Goal: Task Accomplishment & Management: Complete application form

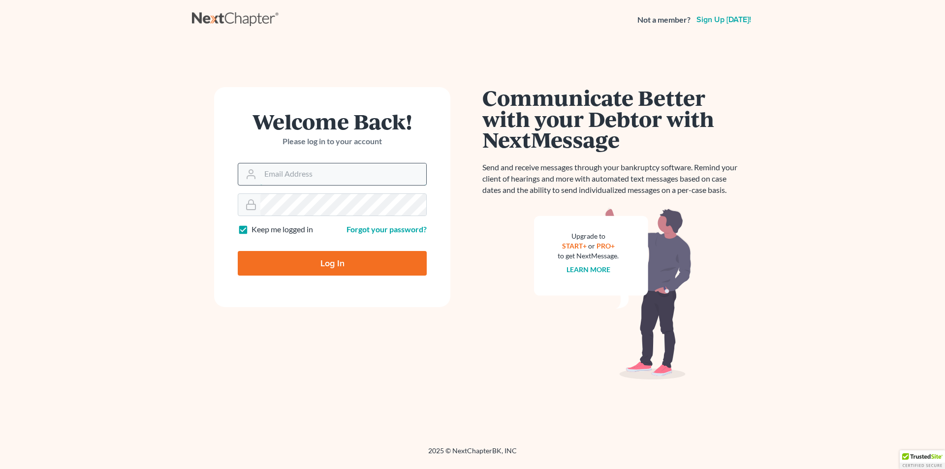
click at [286, 176] on input "Email Address" at bounding box center [343, 174] width 166 height 22
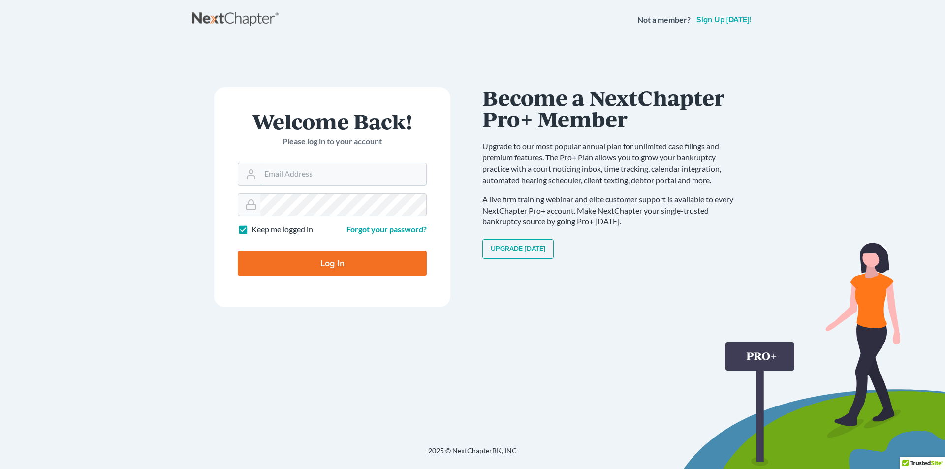
type input "[PERSON_NAME][EMAIL_ADDRESS][DOMAIN_NAME]"
type input "Thinking..."
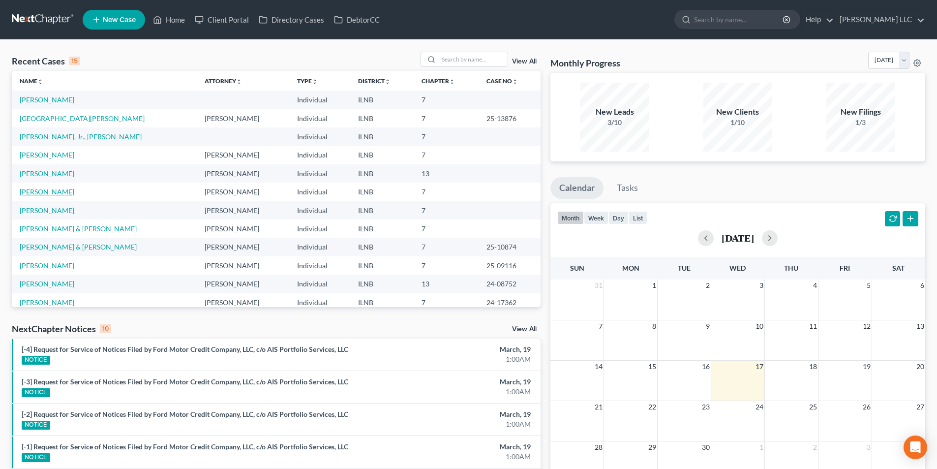
click at [60, 187] on link "[PERSON_NAME]" at bounding box center [47, 191] width 55 height 8
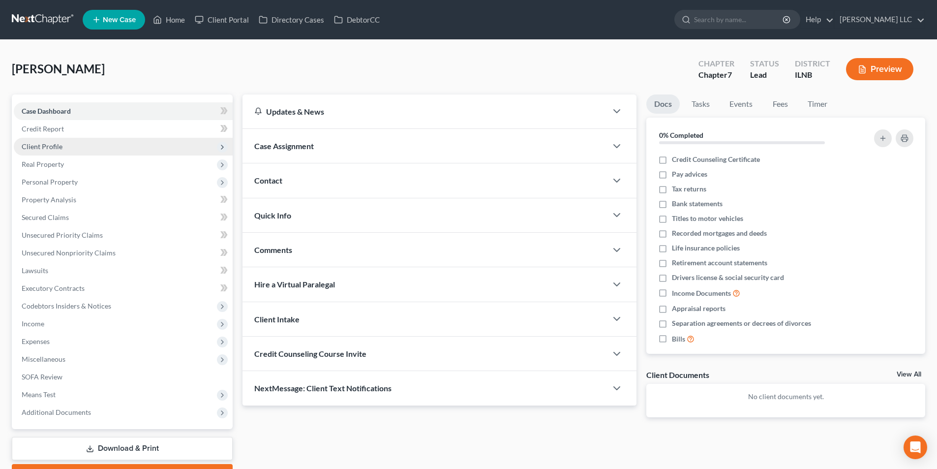
click at [51, 150] on span "Client Profile" at bounding box center [42, 146] width 41 height 8
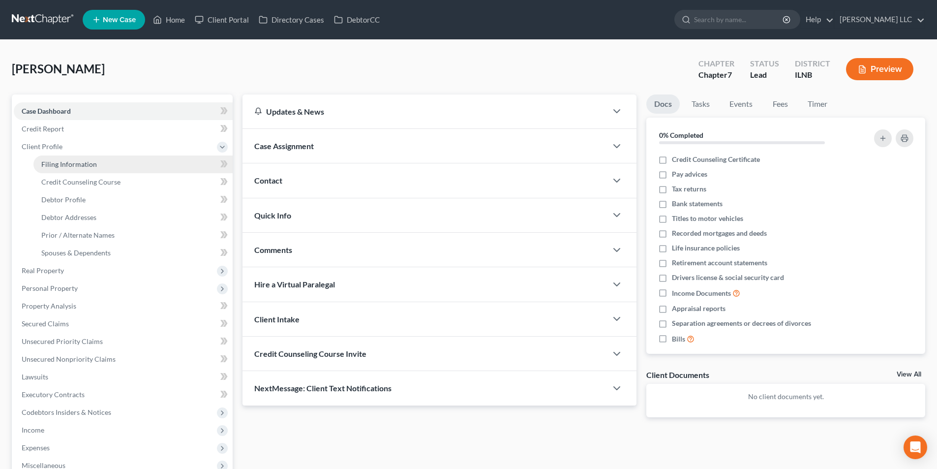
click at [51, 161] on span "Filing Information" at bounding box center [69, 164] width 56 height 8
select select "1"
select select "0"
select select "25"
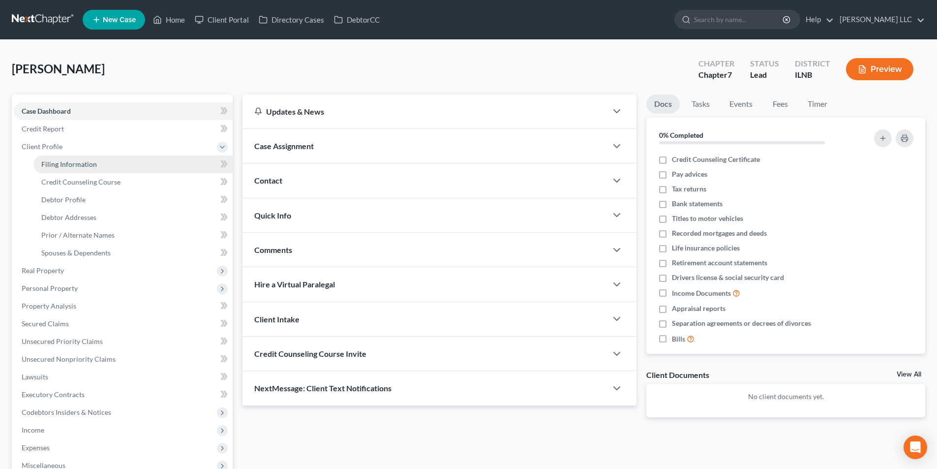
select select "3"
select select "14"
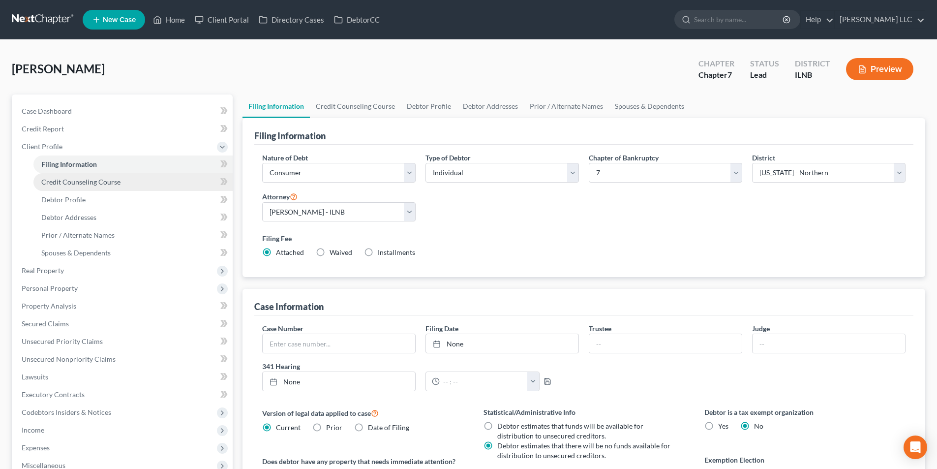
click at [46, 189] on link "Credit Counseling Course" at bounding box center [132, 182] width 199 height 18
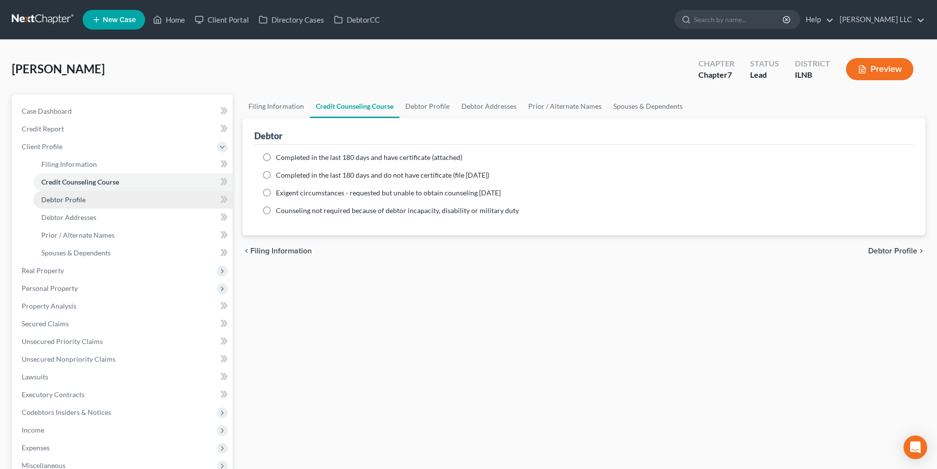
click at [46, 196] on span "Debtor Profile" at bounding box center [63, 199] width 44 height 8
select select "0"
select select "2"
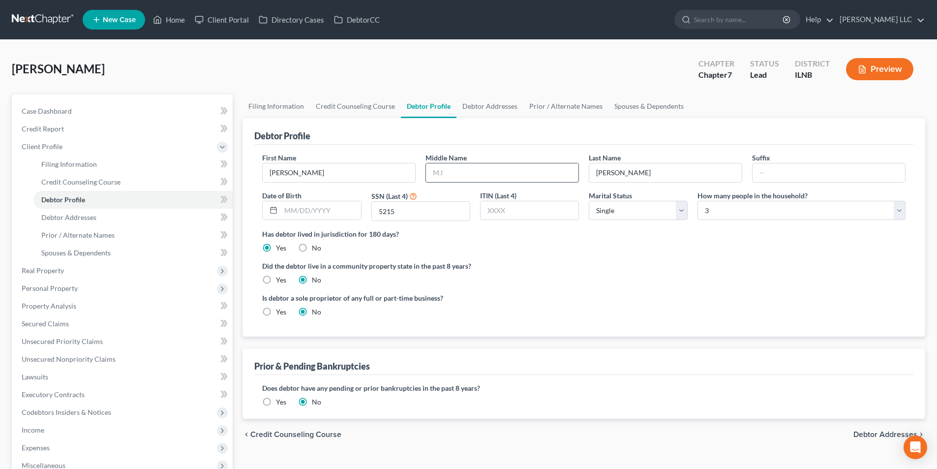
drag, startPoint x: 502, startPoint y: 164, endPoint x: 508, endPoint y: 165, distance: 6.0
click at [502, 164] on input "text" at bounding box center [502, 172] width 152 height 19
type input "D"
click at [705, 296] on div "Is debtor a sole proprietor of any full or part-time business? Yes No" at bounding box center [583, 309] width 653 height 32
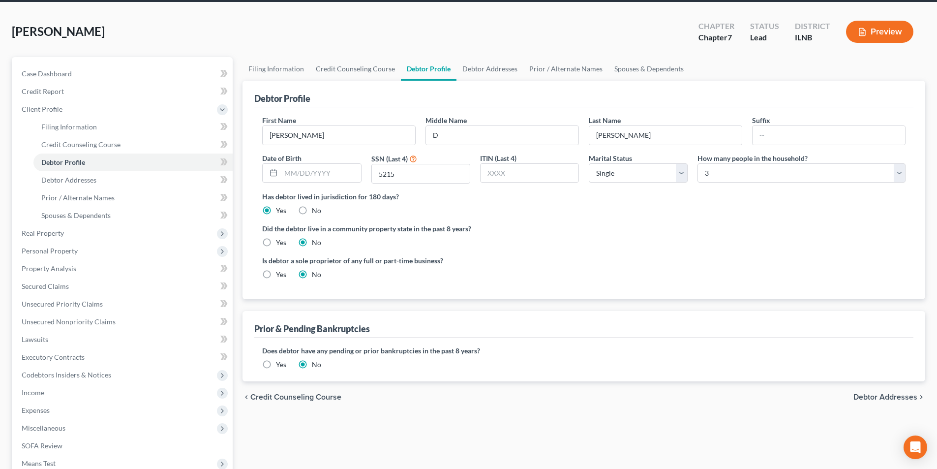
scroll to position [160, 0]
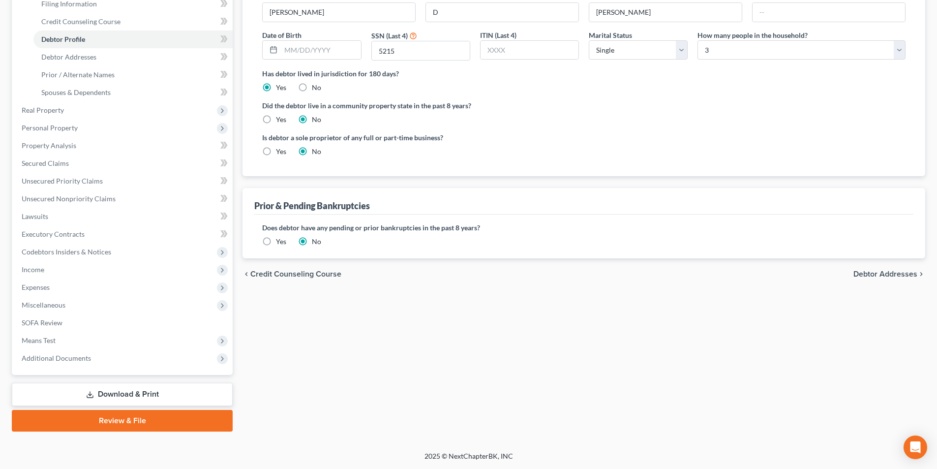
click at [866, 275] on span "Debtor Addresses" at bounding box center [886, 274] width 64 height 8
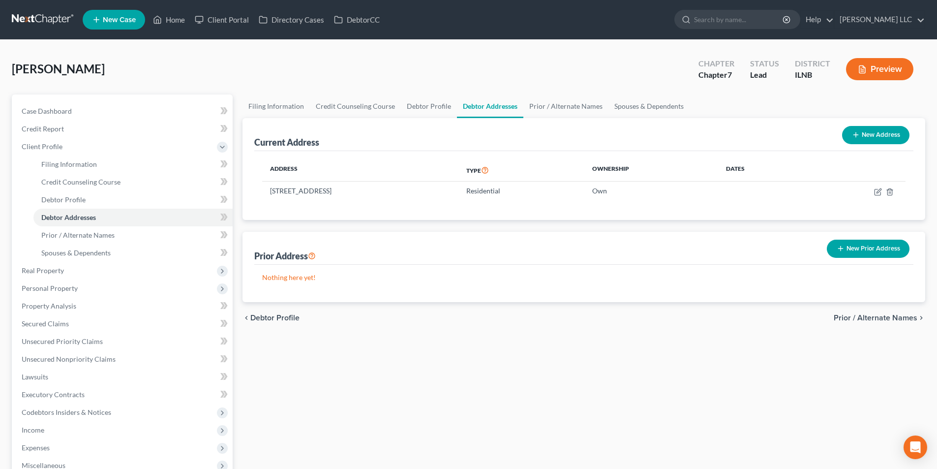
click at [866, 315] on span "Prior / Alternate Names" at bounding box center [876, 318] width 84 height 8
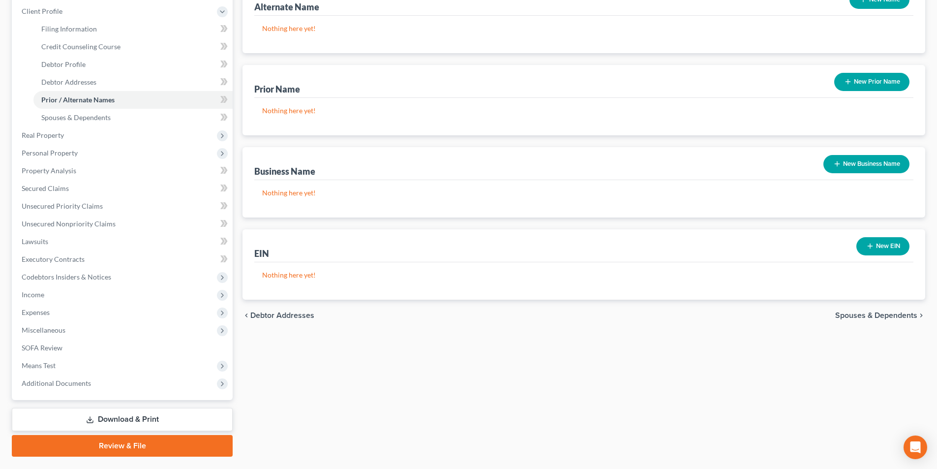
scroll to position [160, 0]
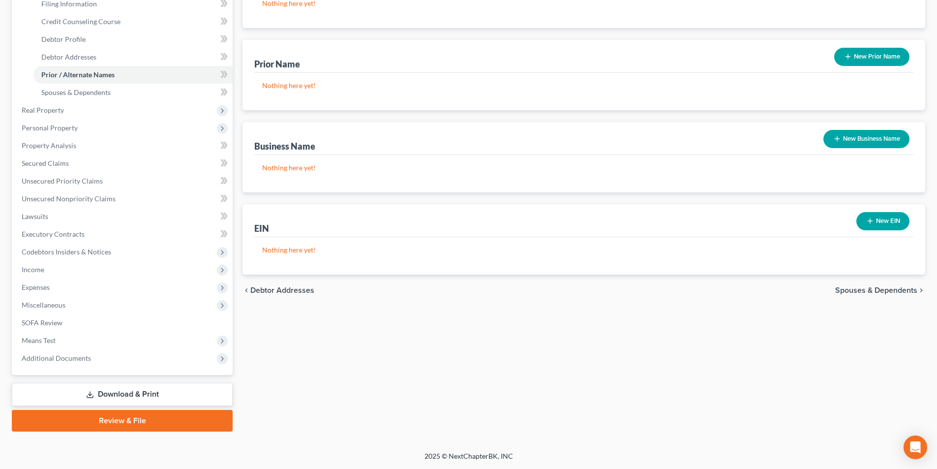
click at [860, 295] on div "chevron_left Debtor Addresses Spouses & Dependents chevron_right" at bounding box center [584, 289] width 683 height 31
click at [860, 291] on span "Spouses & Dependents" at bounding box center [876, 290] width 82 height 8
